Goal: Task Accomplishment & Management: Complete application form

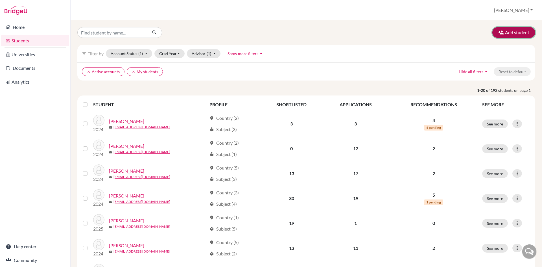
click at [513, 31] on button "Add student" at bounding box center [513, 32] width 43 height 11
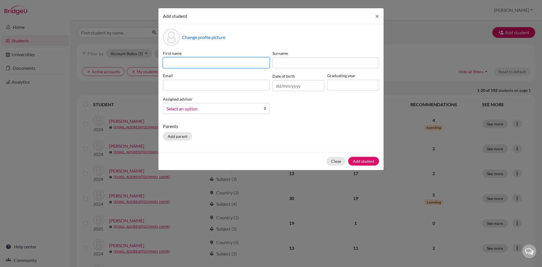
click at [211, 60] on input at bounding box center [216, 62] width 107 height 11
type input "Shringar"
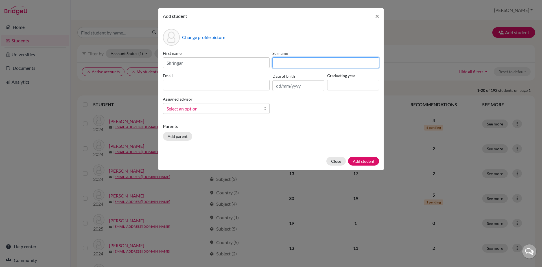
click at [283, 62] on input at bounding box center [326, 62] width 107 height 11
type input "[PERSON_NAME]"
click at [176, 82] on input at bounding box center [216, 85] width 107 height 11
paste input "[EMAIL_ADDRESS][DOMAIN_NAME]"
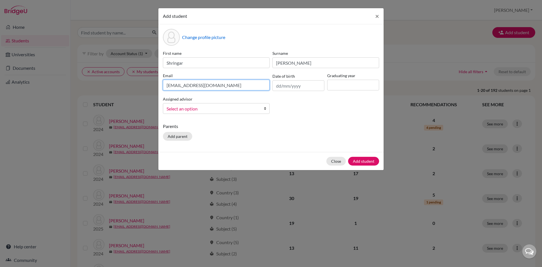
type input "[EMAIL_ADDRESS][DOMAIN_NAME]"
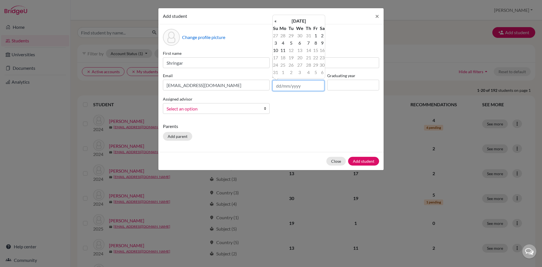
click at [278, 85] on input "text" at bounding box center [299, 85] width 52 height 11
type input "[DATE]"
click at [266, 108] on b at bounding box center [267, 108] width 6 height 10
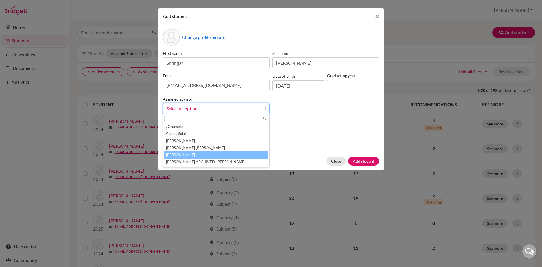
click at [190, 154] on li "[PERSON_NAME]" at bounding box center [216, 154] width 104 height 7
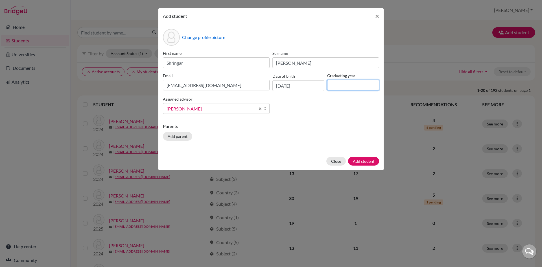
click at [335, 88] on input at bounding box center [353, 85] width 52 height 11
type input "2025"
click at [364, 159] on button "Add student" at bounding box center [363, 161] width 31 height 9
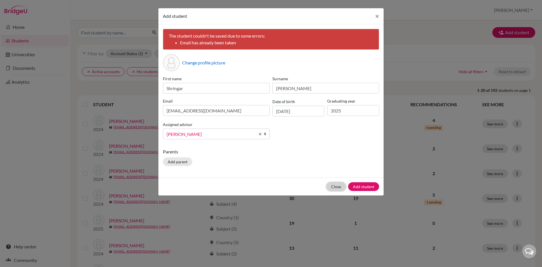
click at [338, 186] on button "Close" at bounding box center [335, 186] width 19 height 9
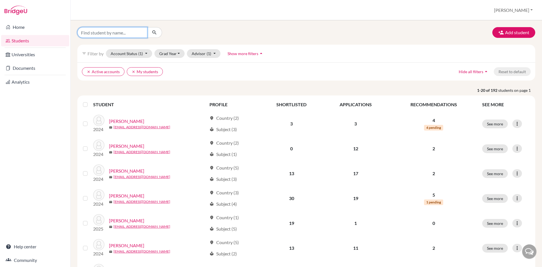
click at [127, 34] on input "Find student by name..." at bounding box center [112, 32] width 70 height 11
type input "shringar"
click button "submit" at bounding box center [154, 32] width 15 height 11
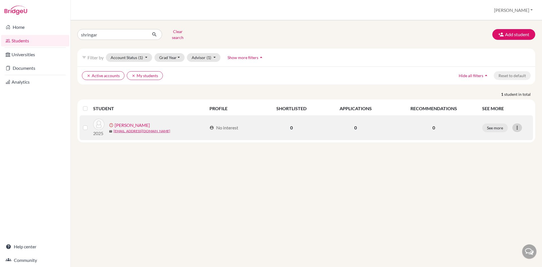
click at [518, 125] on icon at bounding box center [518, 128] width 6 height 6
click at [506, 154] on button "Resend invite email" at bounding box center [495, 157] width 51 height 9
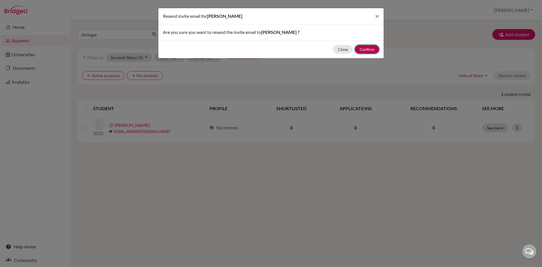
click at [368, 52] on button "Confirm" at bounding box center [367, 49] width 24 height 9
